Goal: Task Accomplishment & Management: Manage account settings

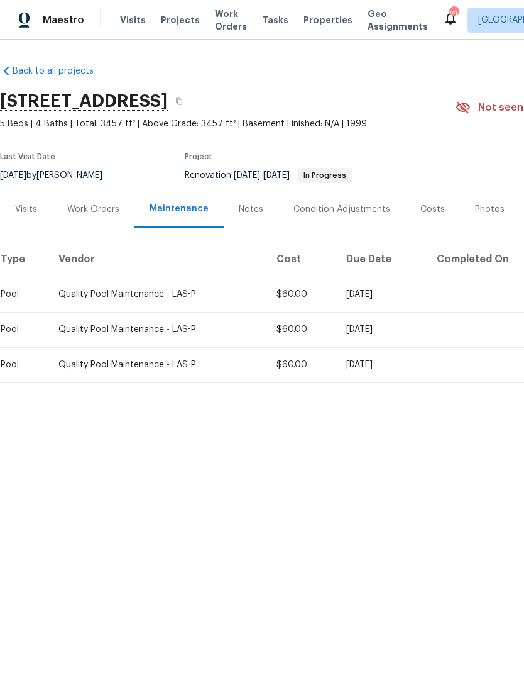
click at [128, 14] on span "Visits" at bounding box center [133, 20] width 26 height 13
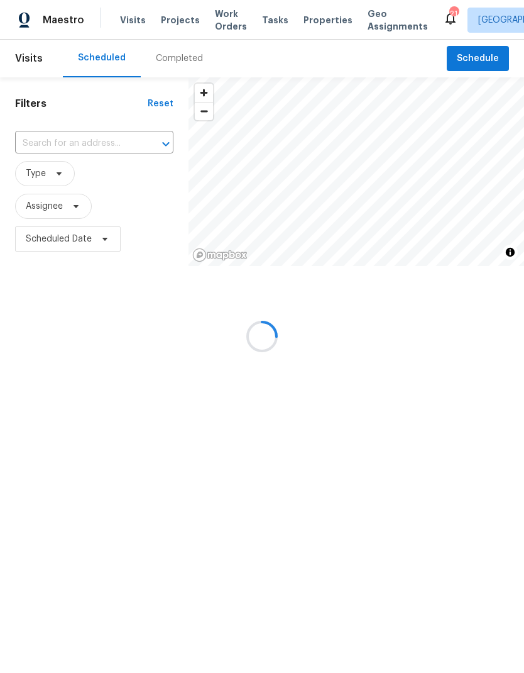
click at [128, 28] on div "Visits Projects Work Orders Tasks Properties Geo Assignments" at bounding box center [281, 20] width 323 height 25
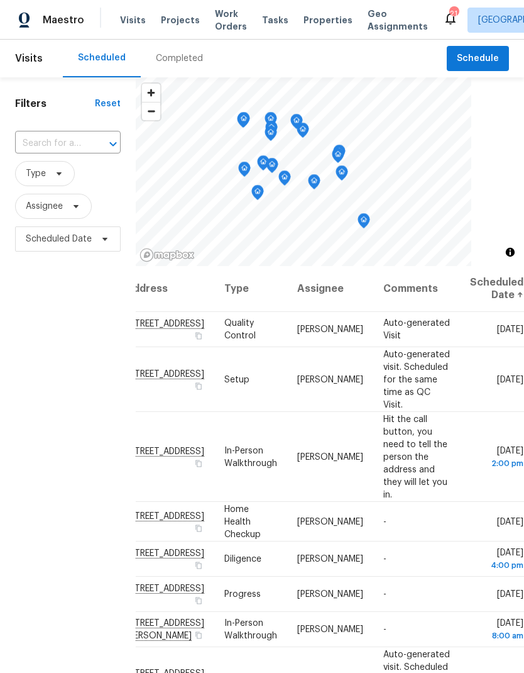
scroll to position [0, 106]
click at [489, 347] on td "[DATE]" at bounding box center [492, 329] width 64 height 35
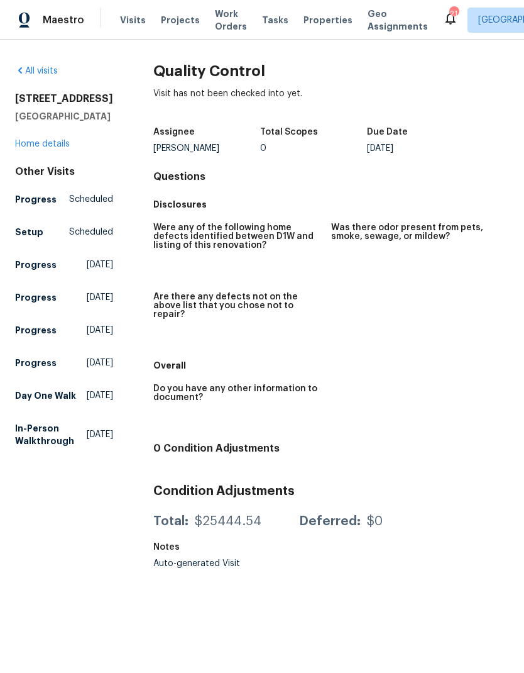
click at [131, 10] on div "Visits Projects Work Orders Tasks Properties Geo Assignments" at bounding box center [281, 20] width 323 height 25
click at [130, 9] on div "Visits Projects Work Orders Tasks Properties Geo Assignments" at bounding box center [281, 20] width 323 height 25
click at [120, 14] on span "Visits" at bounding box center [133, 20] width 26 height 13
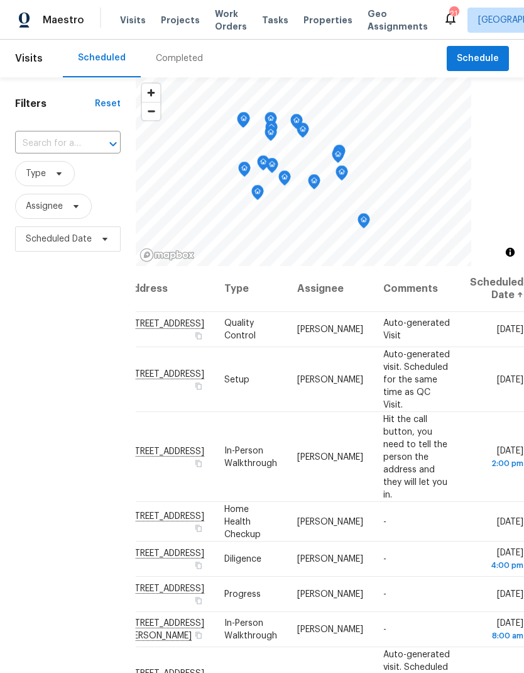
scroll to position [0, 106]
click at [0, 0] on icon at bounding box center [0, 0] width 0 height 0
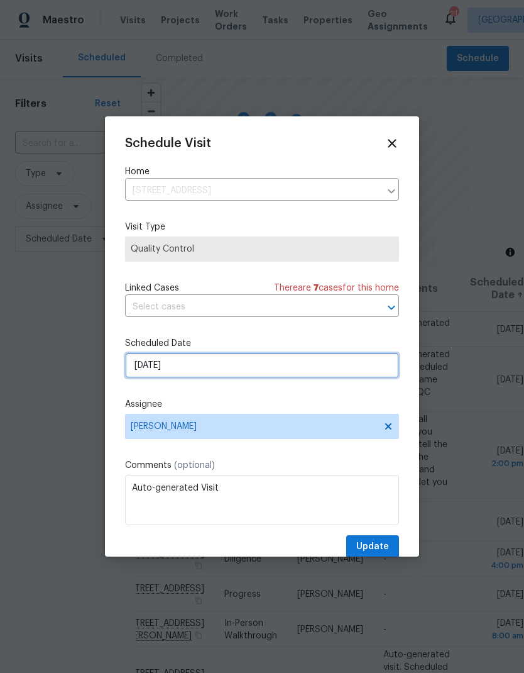
click at [146, 378] on input "[DATE]" at bounding box center [262, 365] width 274 height 25
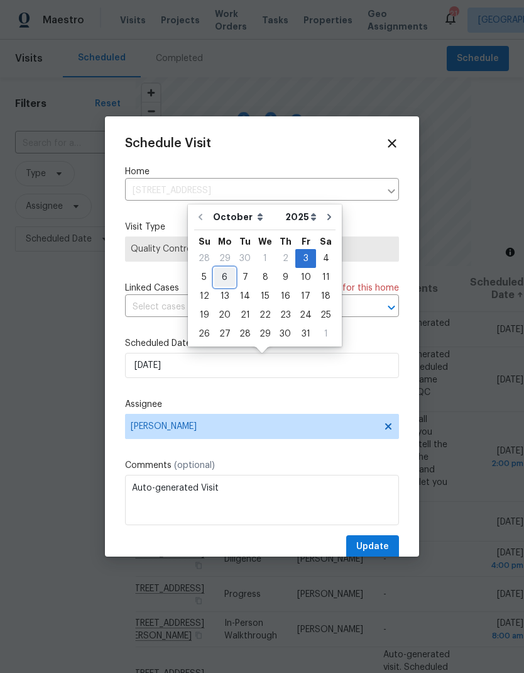
click at [215, 275] on div "6" at bounding box center [224, 278] width 21 height 18
type input "[DATE]"
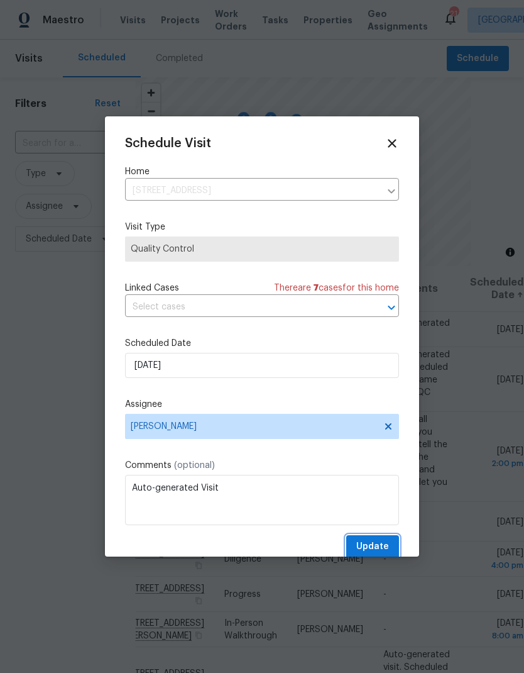
click at [389, 549] on span "Update" at bounding box center [373, 547] width 33 height 16
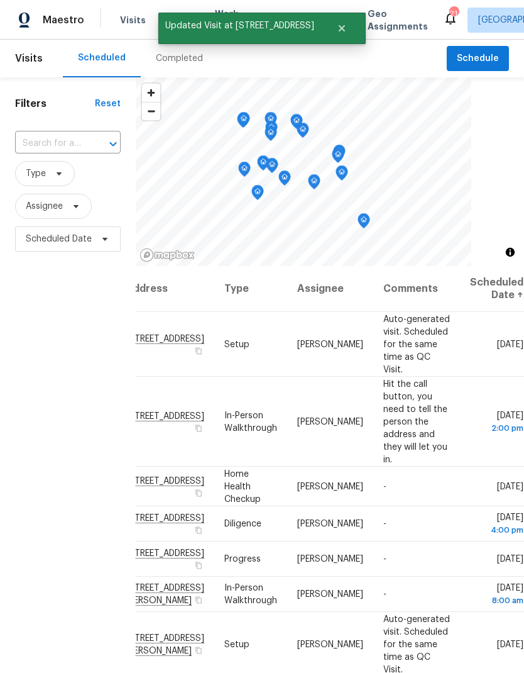
click at [0, 0] on icon at bounding box center [0, 0] width 0 height 0
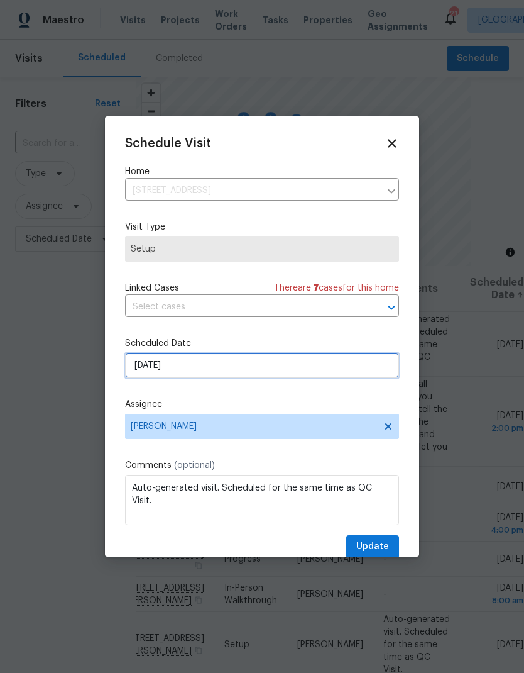
click at [158, 369] on input "[DATE]" at bounding box center [262, 365] width 274 height 25
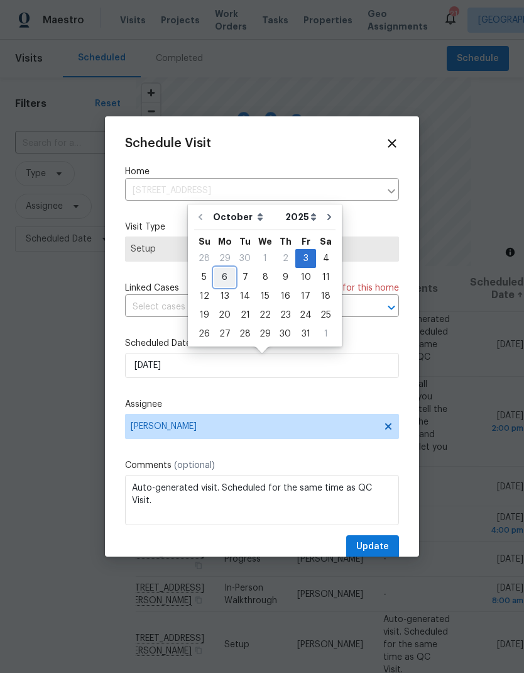
click at [216, 274] on div "6" at bounding box center [224, 278] width 21 height 18
type input "[DATE]"
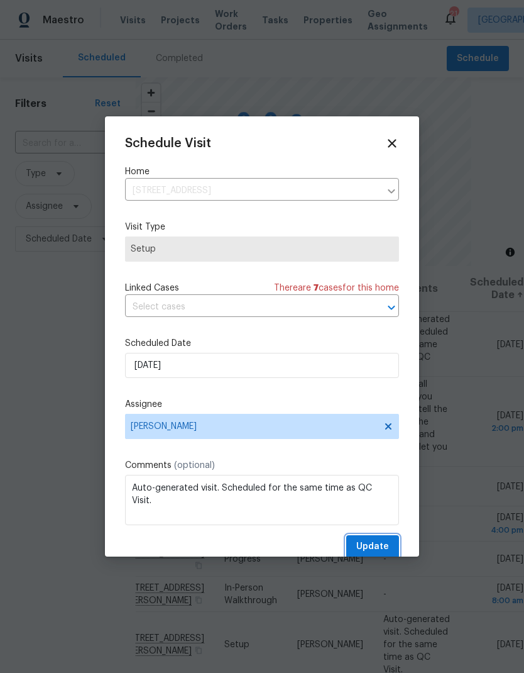
click at [388, 555] on span "Update" at bounding box center [373, 547] width 33 height 16
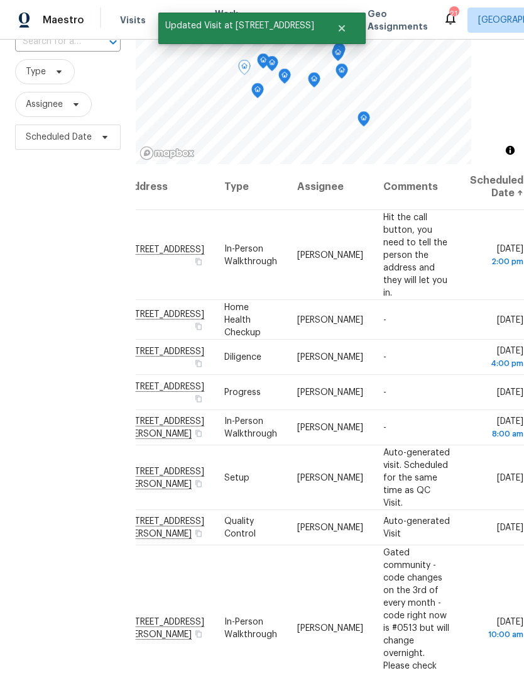
click at [0, 0] on icon at bounding box center [0, 0] width 0 height 0
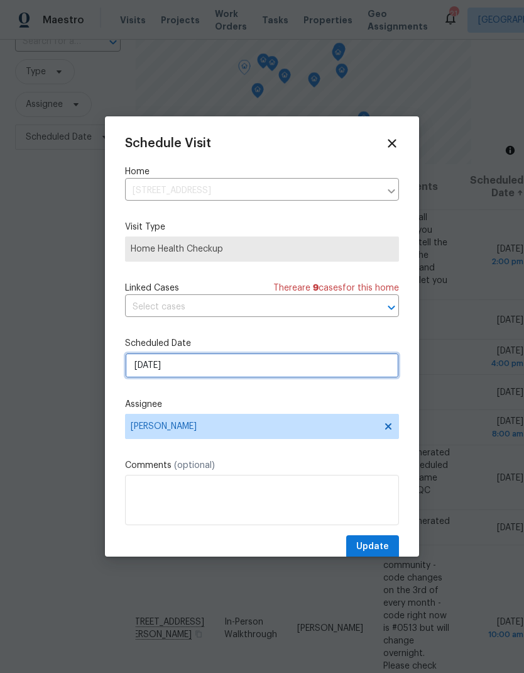
click at [167, 363] on input "[DATE]" at bounding box center [262, 365] width 274 height 25
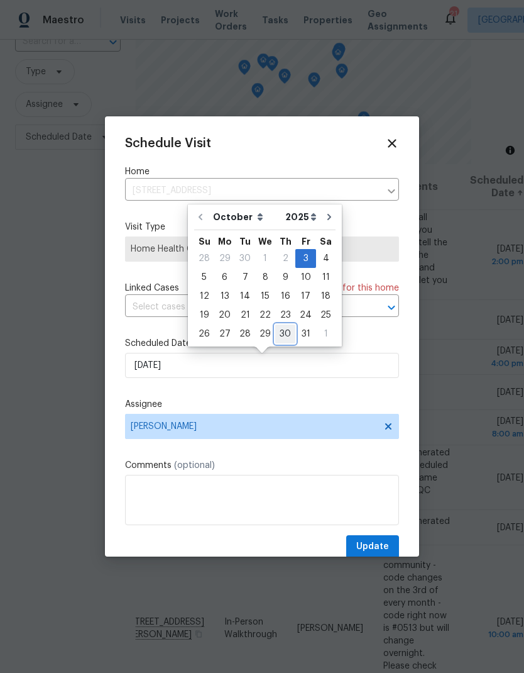
click at [287, 337] on div "30" at bounding box center [285, 334] width 20 height 18
type input "[DATE]"
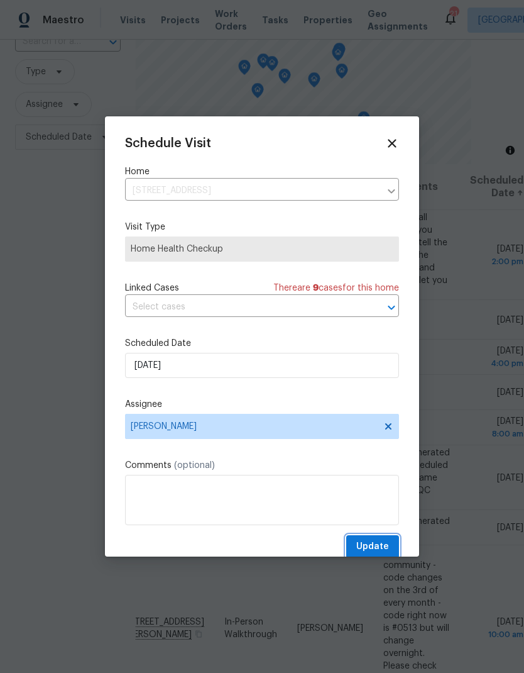
click at [393, 555] on button "Update" at bounding box center [372, 546] width 53 height 23
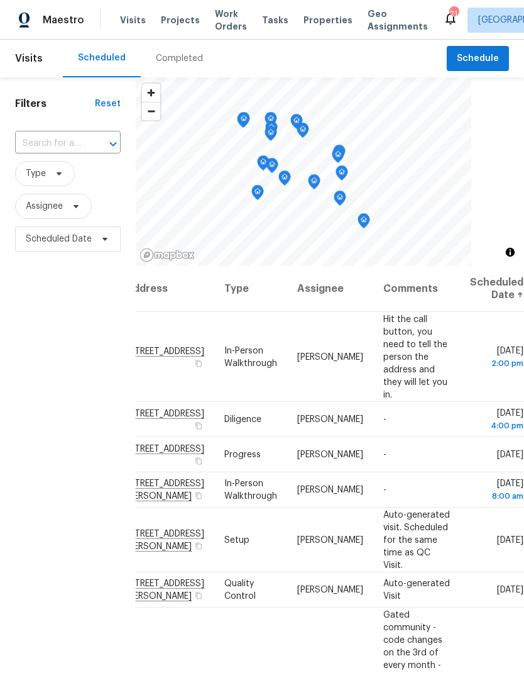
scroll to position [0, 0]
click at [310, 22] on span "Properties" at bounding box center [328, 20] width 49 height 13
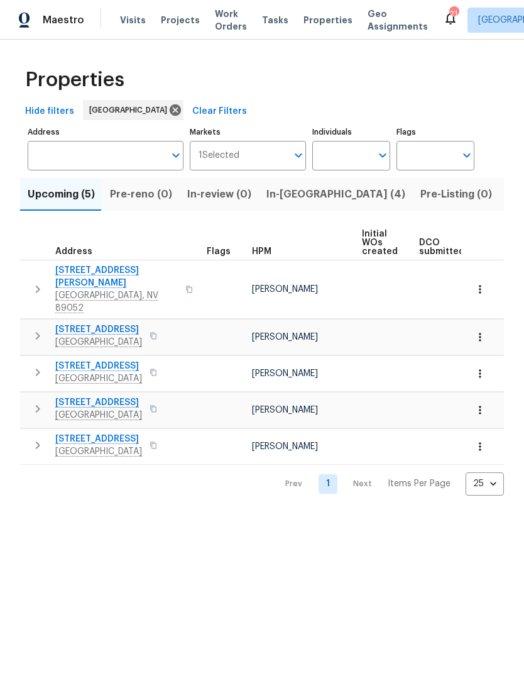
click at [300, 195] on span "In-[GEOGRAPHIC_DATA] (4)" at bounding box center [336, 195] width 139 height 18
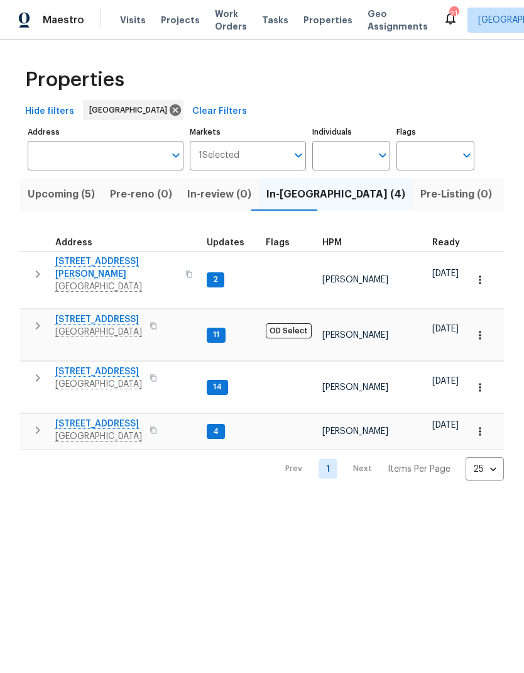
click at [72, 365] on span "[STREET_ADDRESS]" at bounding box center [98, 371] width 87 height 13
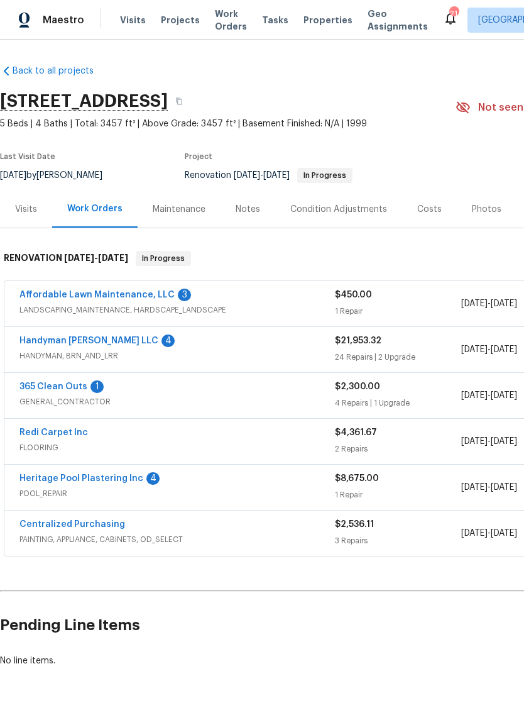
click at [66, 299] on link "Affordable Lawn Maintenance, LLC" at bounding box center [96, 295] width 155 height 9
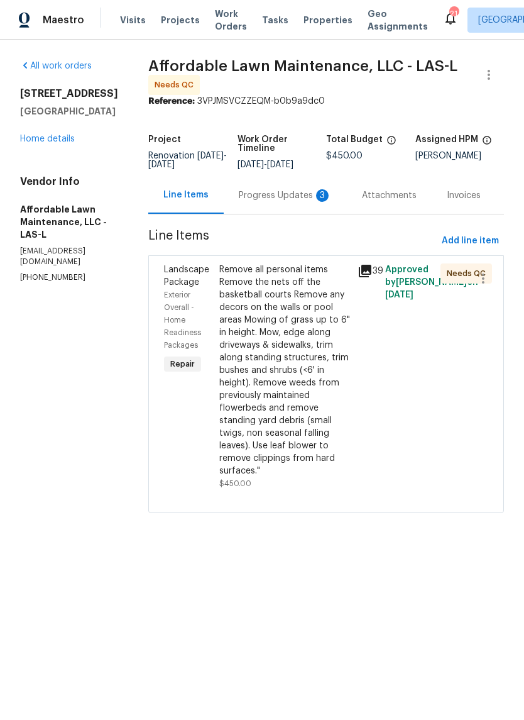
click at [298, 211] on div "Progress Updates 3" at bounding box center [285, 195] width 123 height 37
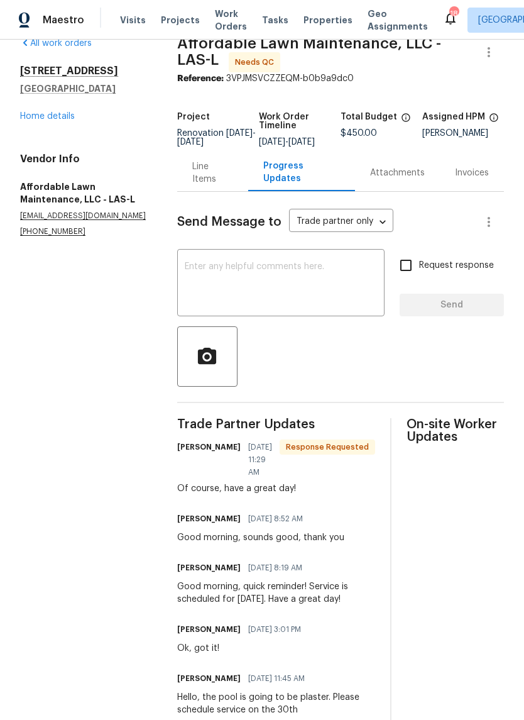
scroll to position [22, 0]
click at [29, 114] on link "Home details" at bounding box center [47, 117] width 55 height 9
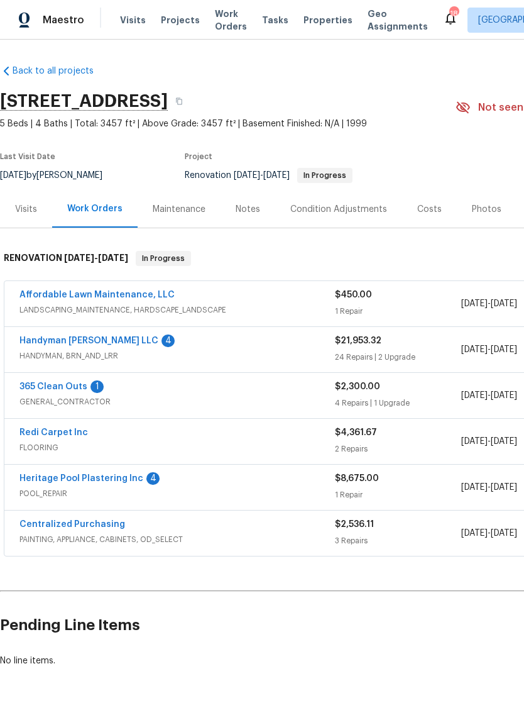
click at [33, 345] on link "Handyman Ruben LLC" at bounding box center [88, 340] width 139 height 9
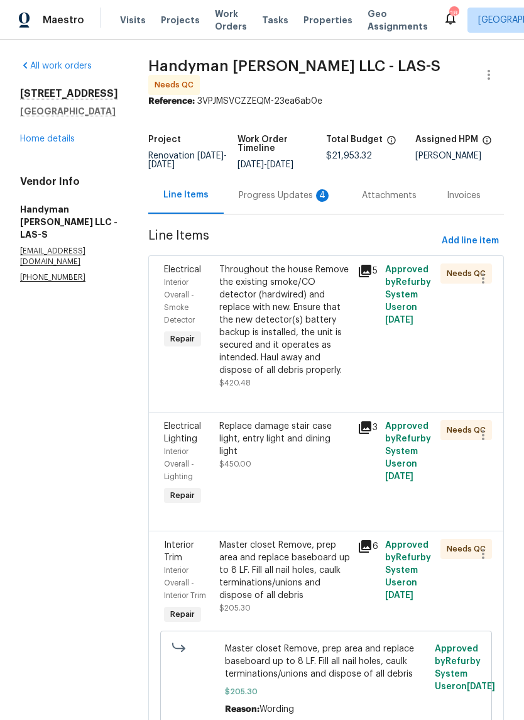
click at [252, 202] on div "Progress Updates 4" at bounding box center [285, 195] width 93 height 13
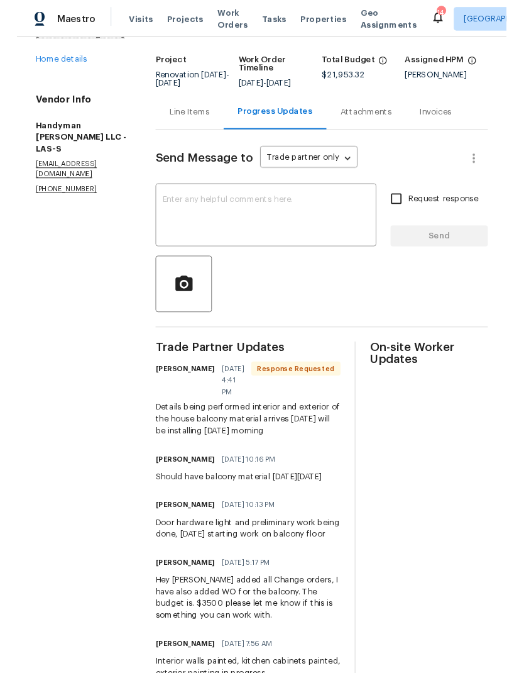
scroll to position [89, 0]
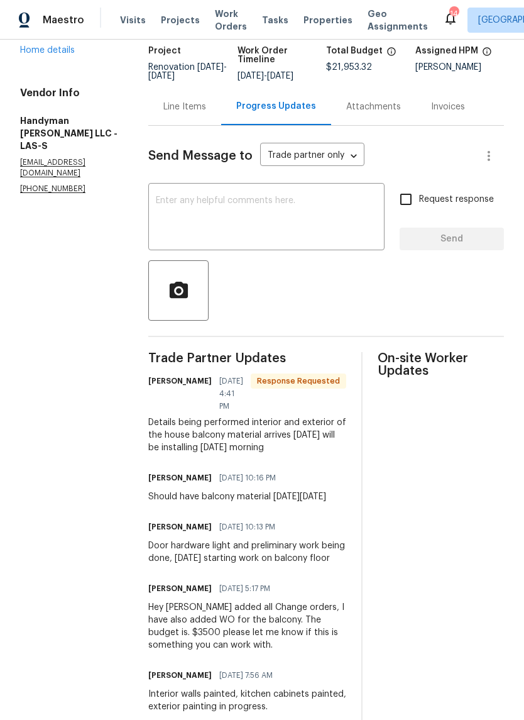
click at [165, 221] on textarea at bounding box center [266, 218] width 221 height 44
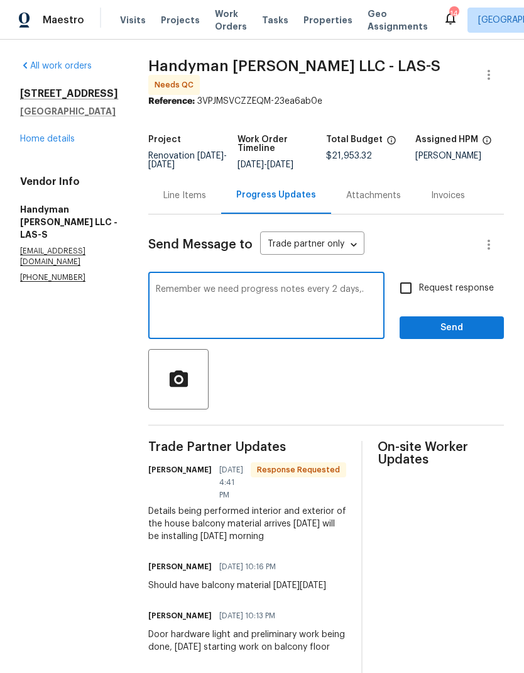
scroll to position [0, 0]
type textarea "Remember we need progress notes every 2 days,."
click at [406, 300] on input "Request response" at bounding box center [406, 288] width 26 height 26
checkbox input "true"
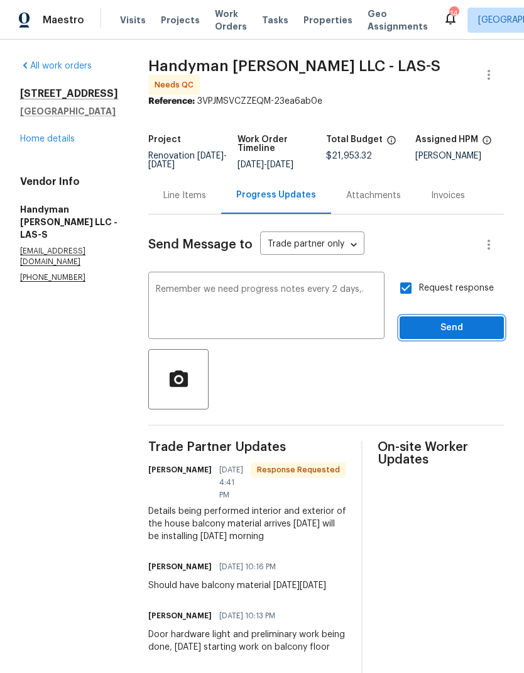
click at [487, 321] on button "Send" at bounding box center [452, 327] width 104 height 23
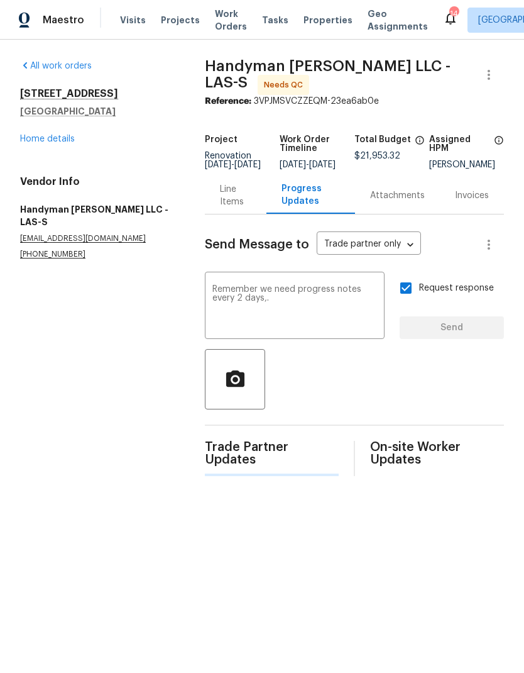
click at [486, 321] on div "Request response Send" at bounding box center [452, 307] width 104 height 64
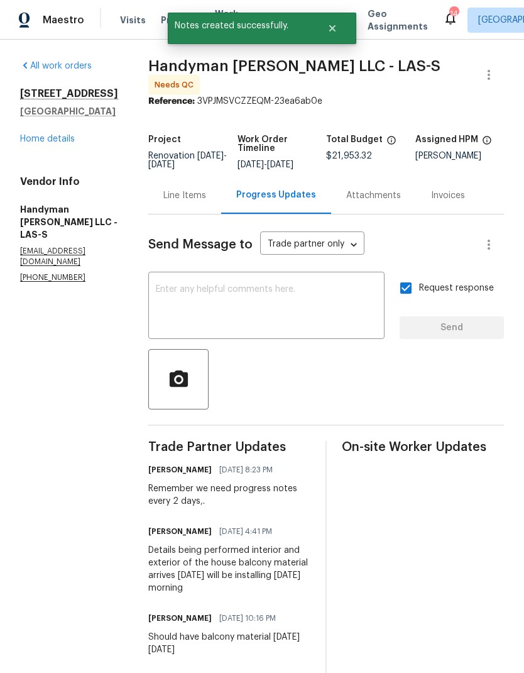
click at [38, 143] on link "Home details" at bounding box center [47, 139] width 55 height 9
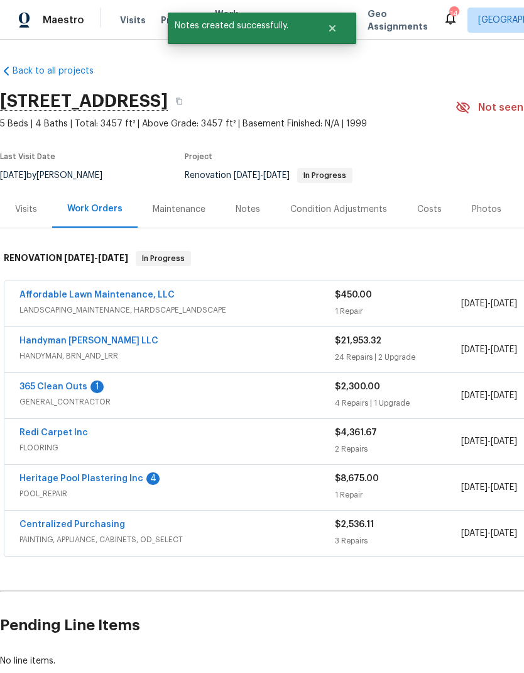
click at [48, 374] on div "365 Clean Outs 1 GENERAL_CONTRACTOR $2,300.00 4 Repairs | 1 Upgrade 9/17/2025 -…" at bounding box center [355, 395] width 702 height 45
click at [64, 382] on link "365 Clean Outs" at bounding box center [53, 386] width 68 height 9
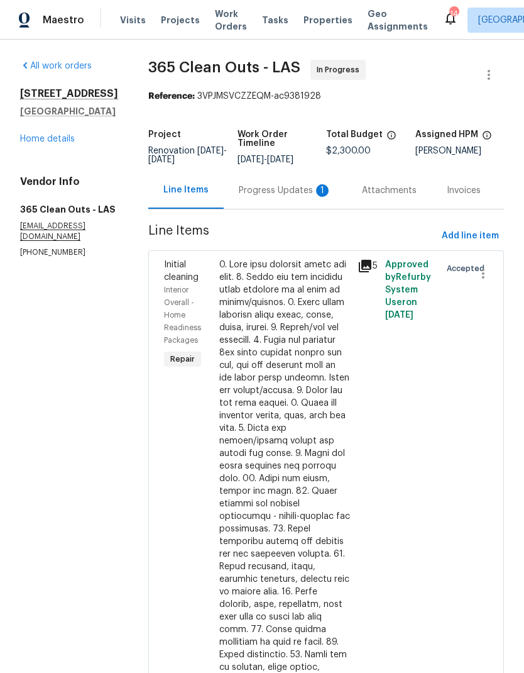
click at [281, 194] on div "Progress Updates 1" at bounding box center [285, 190] width 93 height 13
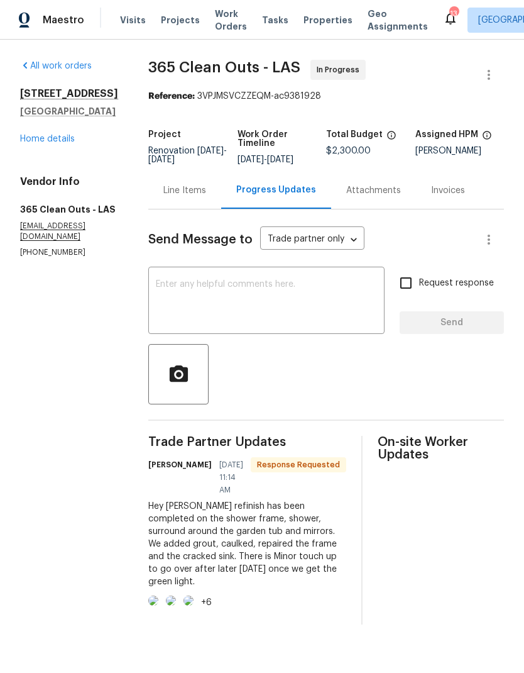
click at [191, 301] on textarea at bounding box center [266, 302] width 221 height 44
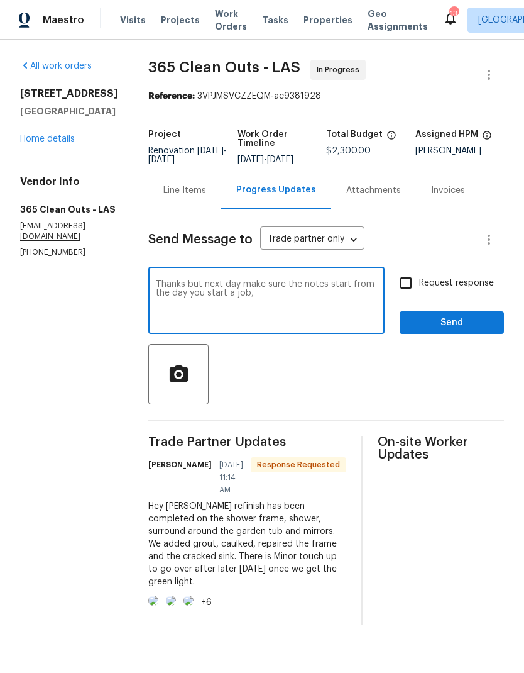
type textarea "Thanks but next day make sure the notes start from the day you start a job,"
click at [411, 291] on input "Request response" at bounding box center [406, 283] width 26 height 26
checkbox input "true"
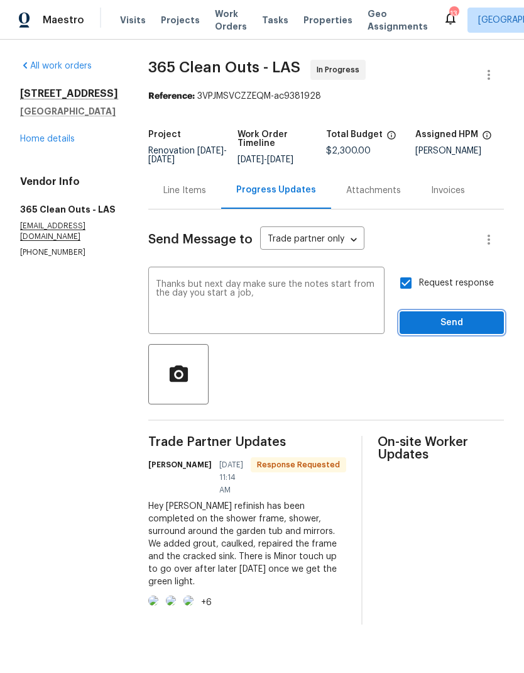
click at [458, 324] on span "Send" at bounding box center [452, 323] width 84 height 16
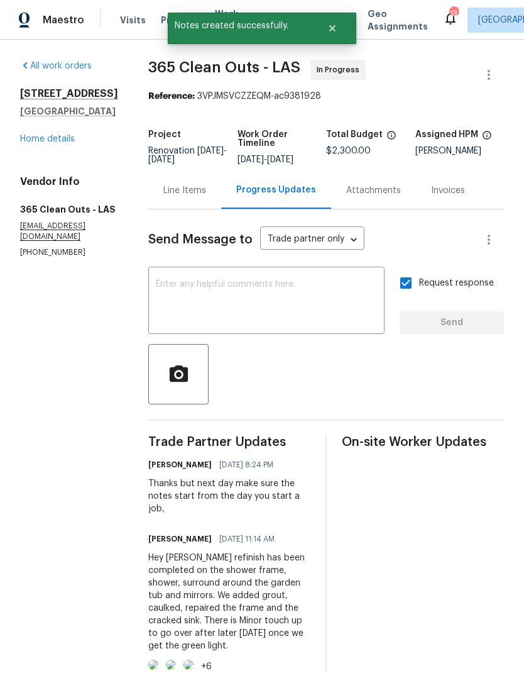
click at [43, 143] on link "Home details" at bounding box center [47, 139] width 55 height 9
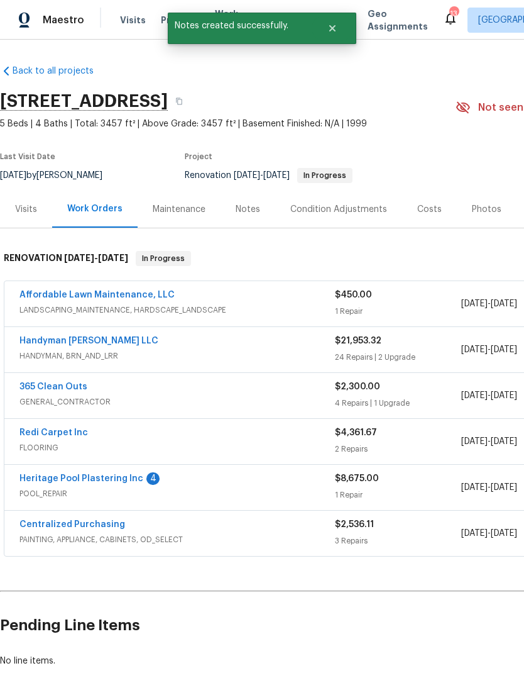
click at [42, 480] on link "Heritage Pool Plastering Inc" at bounding box center [81, 478] width 124 height 9
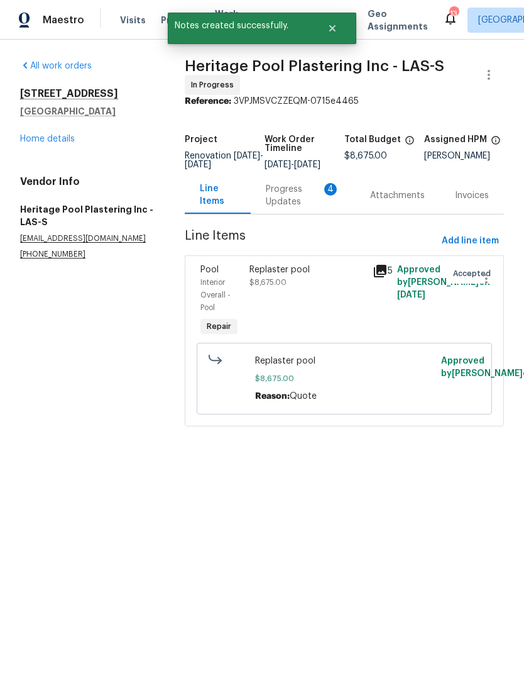
click at [275, 205] on div "Progress Updates 4" at bounding box center [303, 195] width 74 height 25
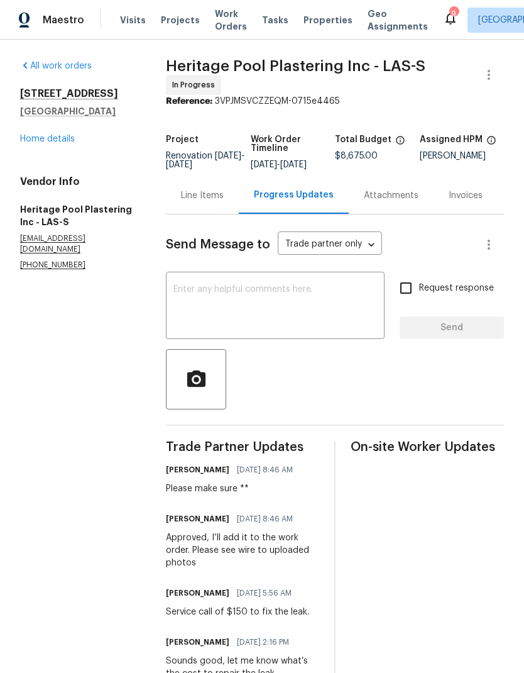
click at [221, 202] on div "Line Items" at bounding box center [202, 195] width 43 height 13
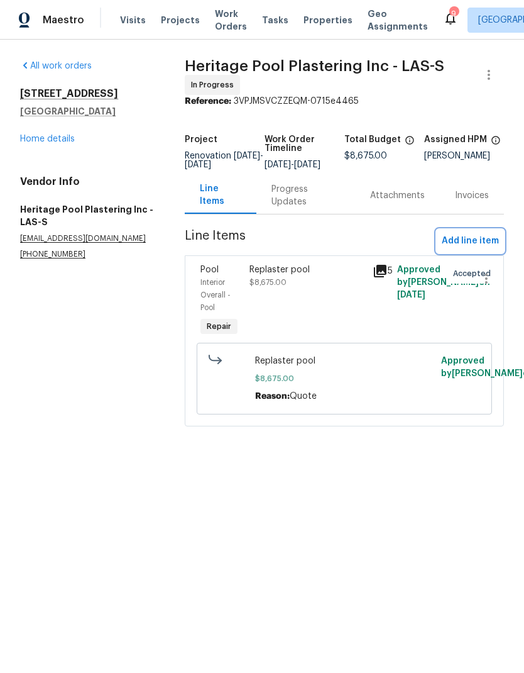
click at [476, 249] on span "Add line item" at bounding box center [470, 241] width 57 height 16
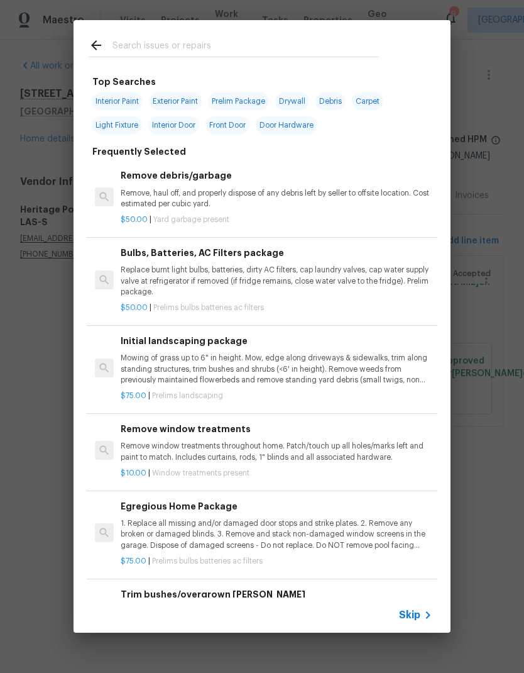
click at [114, 42] on input "text" at bounding box center [246, 47] width 267 height 19
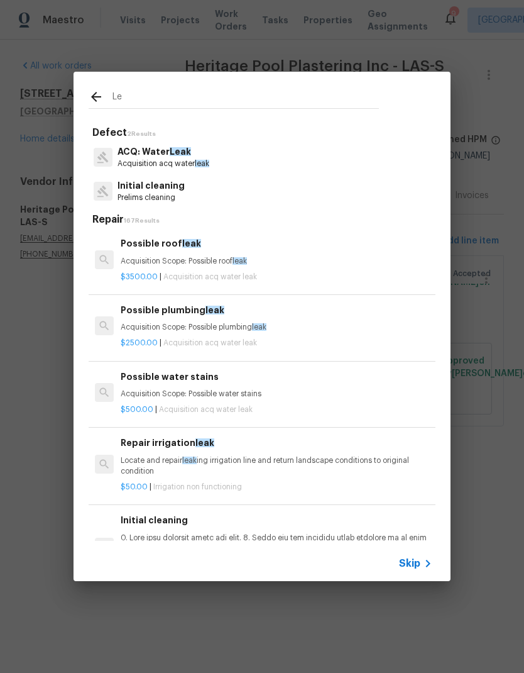
type input "L"
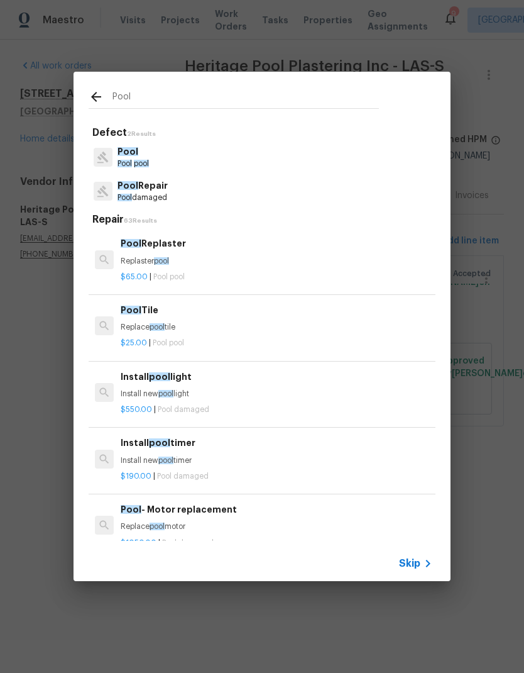
type input "Pool"
click at [125, 176] on div "Pool Repair Pool damaged" at bounding box center [262, 191] width 347 height 34
click at [123, 184] on span "Pool" at bounding box center [128, 185] width 21 height 9
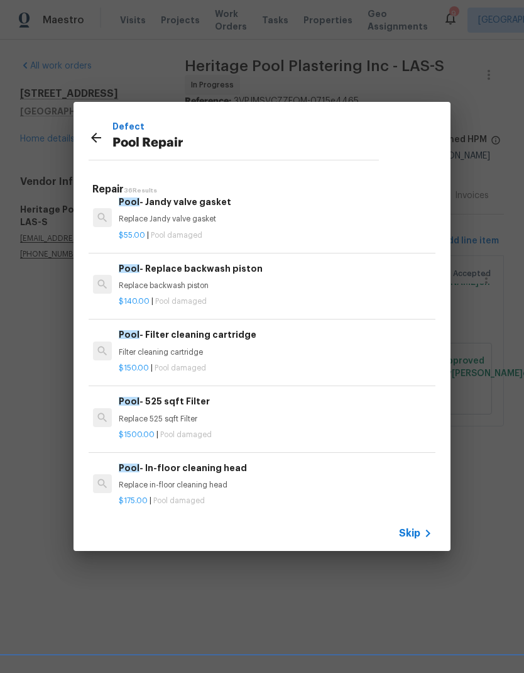
scroll to position [1385, 2]
click at [135, 357] on div "$150.00 | Pool damaged" at bounding box center [275, 365] width 312 height 16
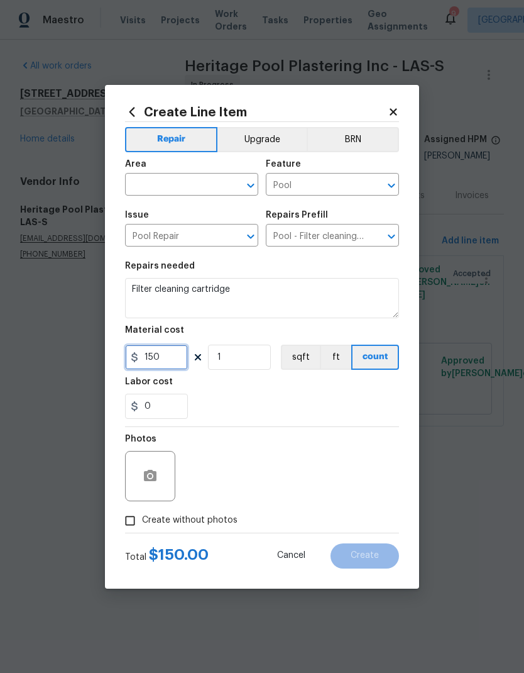
click at [135, 347] on input "150" at bounding box center [156, 357] width 63 height 25
click at [157, 188] on input "text" at bounding box center [174, 185] width 98 height 19
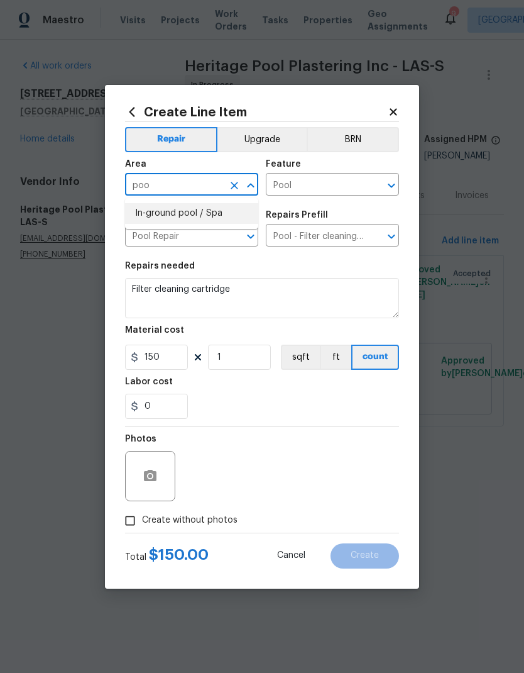
click at [148, 214] on li "In-ground pool / Spa" at bounding box center [191, 213] width 133 height 21
type input "In-ground pool / Spa"
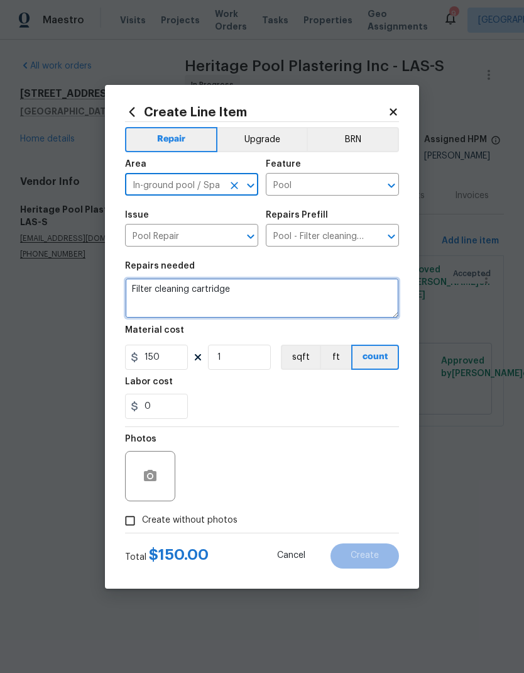
click at [150, 292] on textarea "Filter cleaning cartridge" at bounding box center [262, 298] width 274 height 40
click at [153, 290] on textarea "Filter cleaning cartridge" at bounding box center [262, 298] width 274 height 40
click at [143, 291] on textarea "Filter cleaning cartridge" at bounding box center [262, 298] width 274 height 40
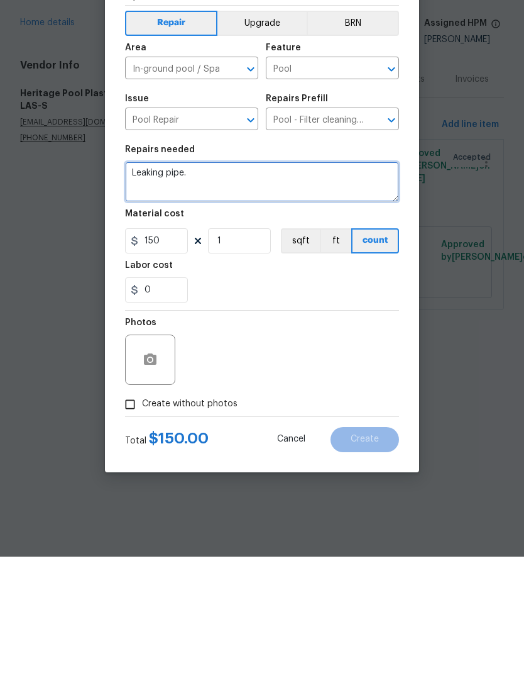
type textarea "Leaking pipe."
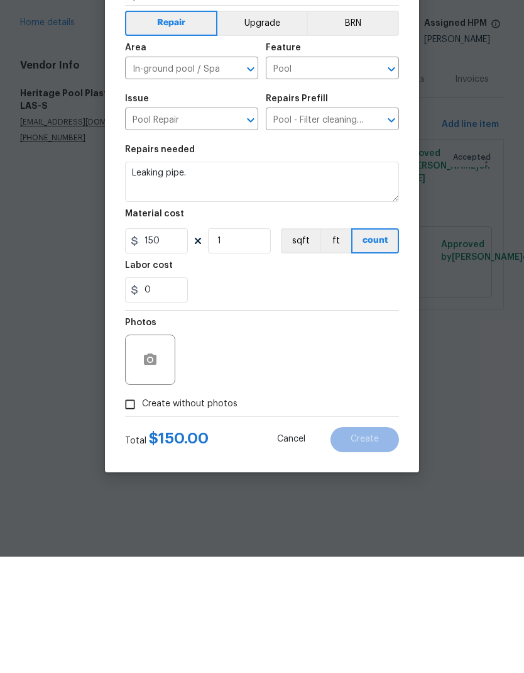
click at [131, 509] on input "Create without photos" at bounding box center [130, 521] width 24 height 24
checkbox input "true"
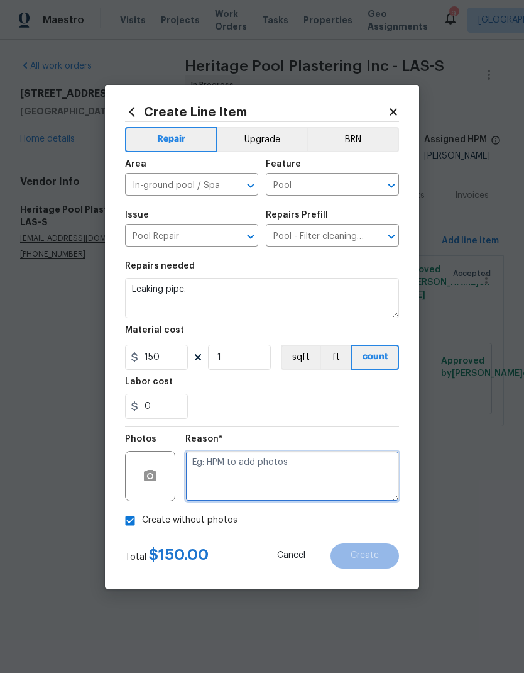
click at [215, 481] on textarea at bounding box center [293, 476] width 214 height 50
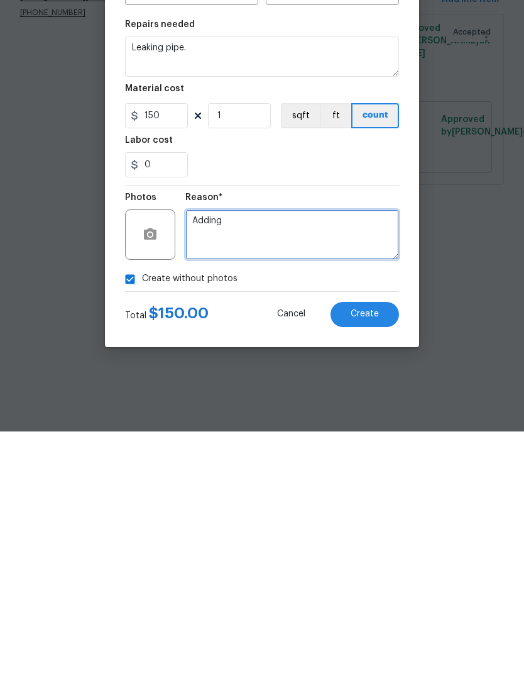
type textarea "Adding"
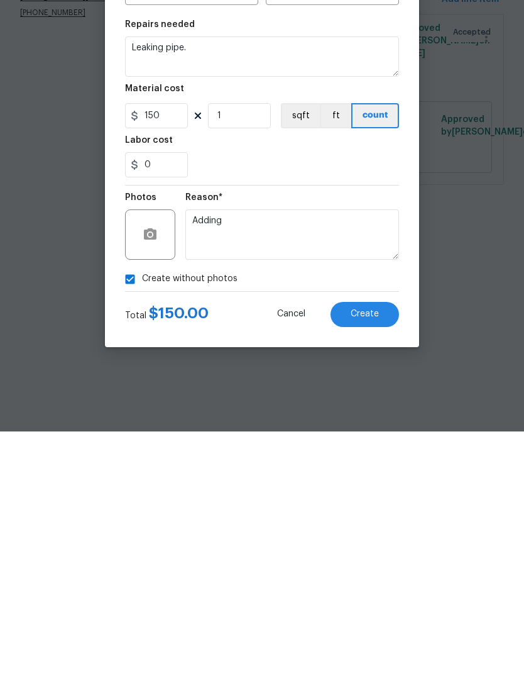
click at [394, 543] on button "Create" at bounding box center [365, 555] width 69 height 25
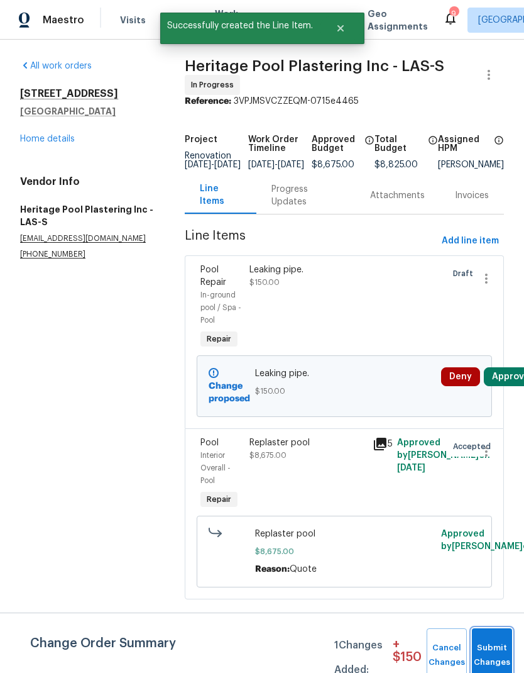
click at [502, 640] on button "Submit Changes" at bounding box center [492, 655] width 40 height 54
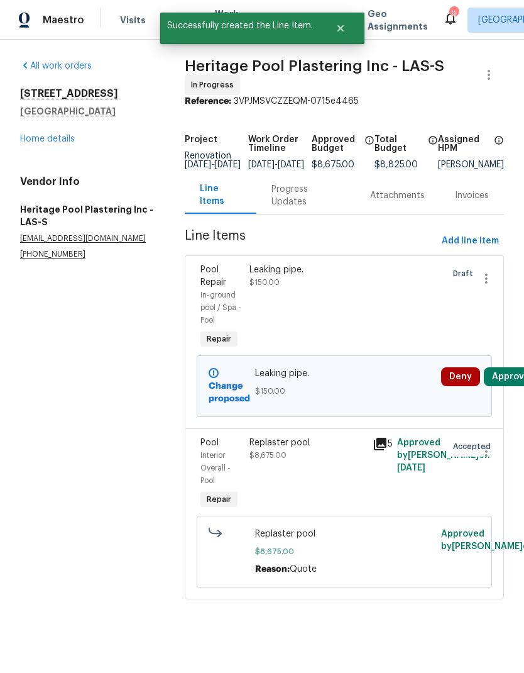
click at [28, 135] on link "Home details" at bounding box center [47, 139] width 55 height 9
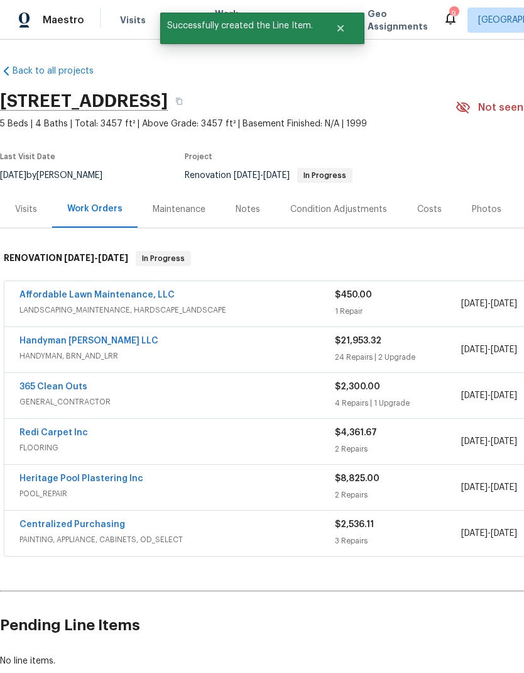
click at [260, 218] on div "Notes" at bounding box center [248, 209] width 55 height 37
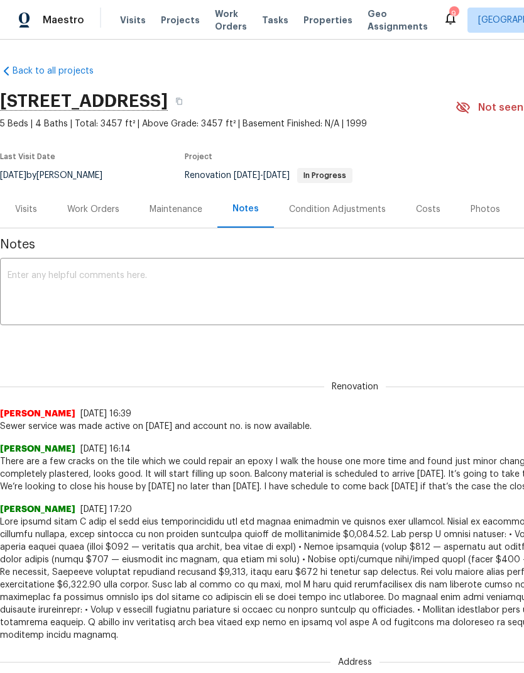
click at [267, 292] on textarea at bounding box center [356, 293] width 696 height 44
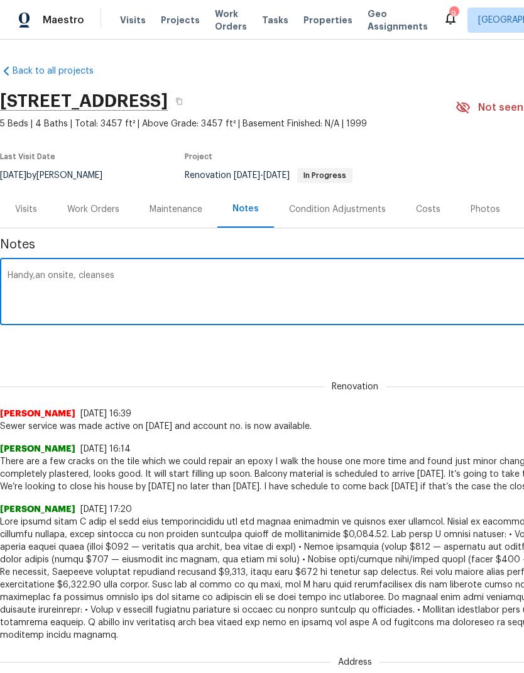
click at [49, 274] on textarea "Handy,an onsite, cleanses" at bounding box center [356, 293] width 696 height 44
click at [48, 273] on textarea "Handy,an onsite, cleanses" at bounding box center [356, 293] width 696 height 44
click at [48, 274] on textarea "Handy,an onsite, cleanses" at bounding box center [356, 293] width 696 height 44
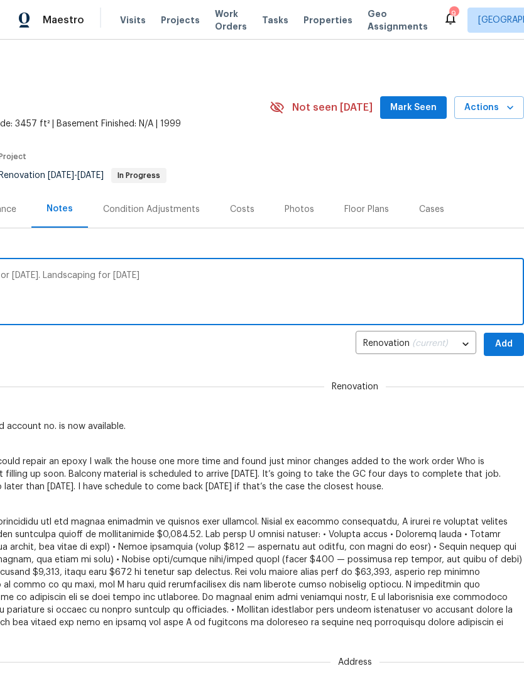
scroll to position [0, 186]
type textarea "Handyman onsite, cleaners are scheduled for tomorrow. Landscaping for tomorrow …"
click at [509, 350] on span "Add" at bounding box center [504, 344] width 20 height 16
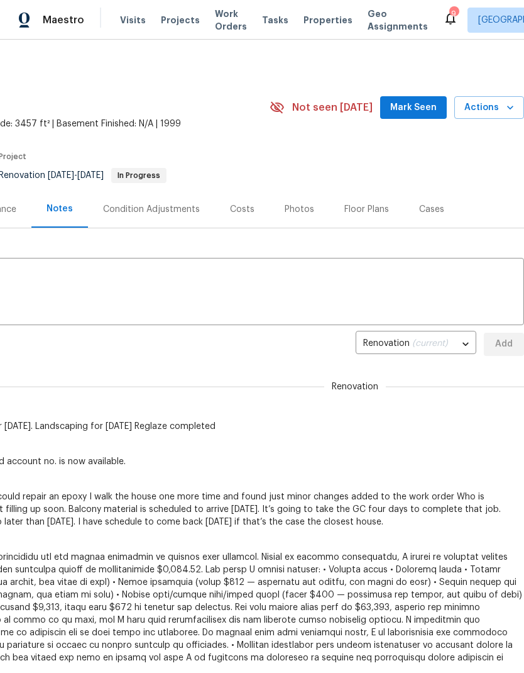
click at [435, 97] on button "Mark Seen" at bounding box center [413, 107] width 67 height 23
click at [433, 95] on div "6929 Cedar Basin Ave, Las Vegas, NV 89142 5 Beds | 4 Baths | Total: 3457 ft² | …" at bounding box center [169, 107] width 711 height 45
